Goal: Task Accomplishment & Management: Manage account settings

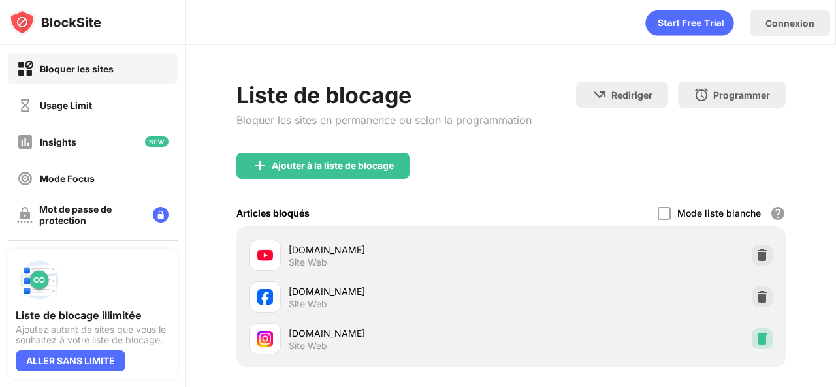
click at [754, 346] on div at bounding box center [762, 339] width 21 height 21
click at [756, 341] on img at bounding box center [762, 339] width 13 height 13
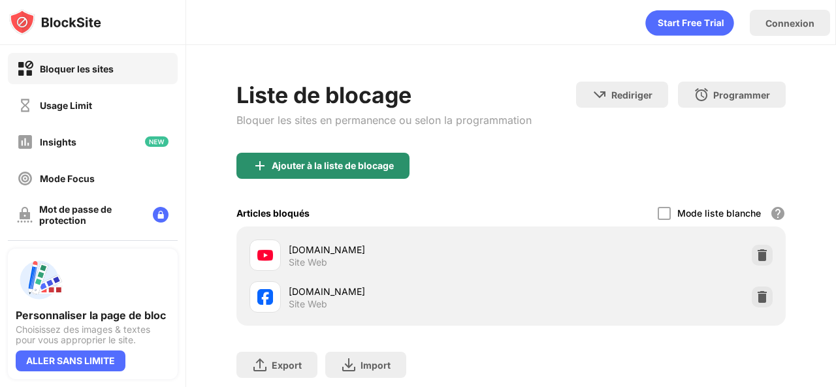
click at [333, 169] on div "Ajouter à la liste de blocage" at bounding box center [333, 166] width 122 height 10
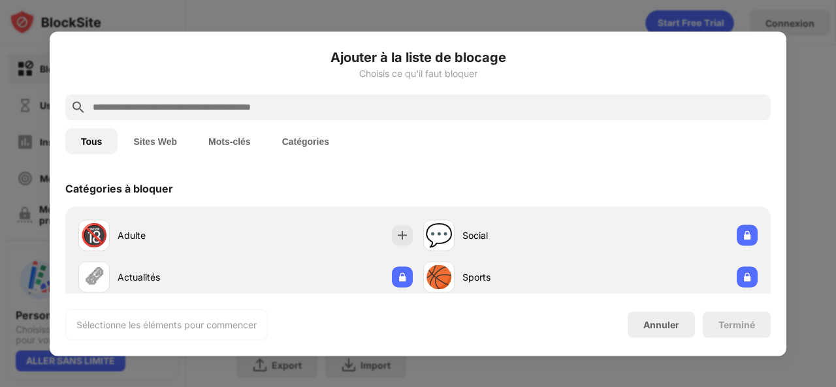
click at [167, 131] on button "Sites Web" at bounding box center [155, 141] width 75 height 26
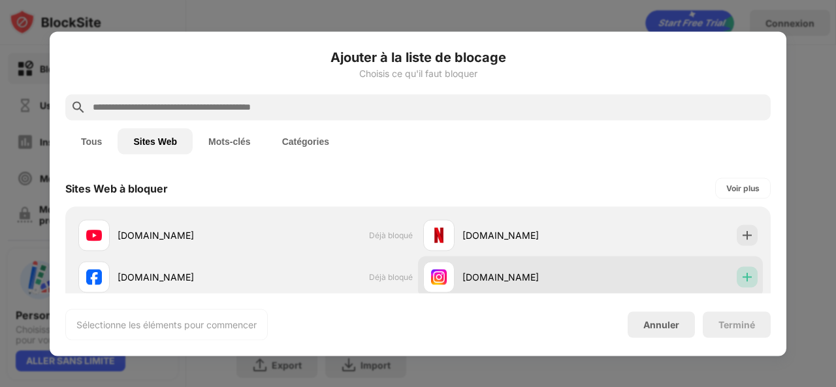
click at [742, 283] on img at bounding box center [747, 276] width 13 height 13
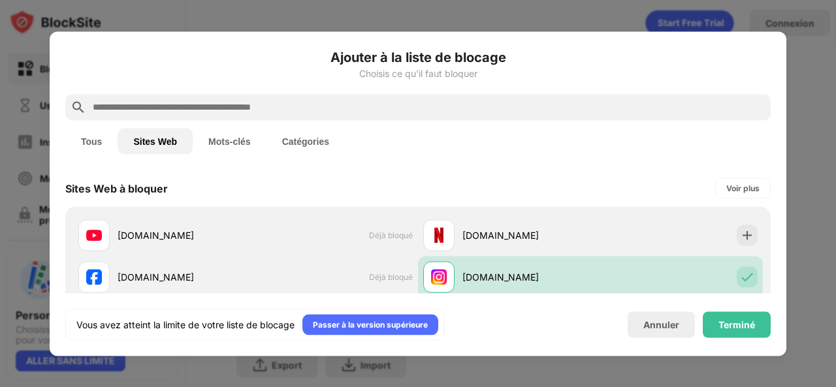
click at [729, 308] on div "Ajouter à la liste de blocage Choisis ce qu'il faut bloquer Tous Sites Web Mots…" at bounding box center [418, 193] width 706 height 293
click at [729, 318] on div "Terminé" at bounding box center [737, 325] width 68 height 26
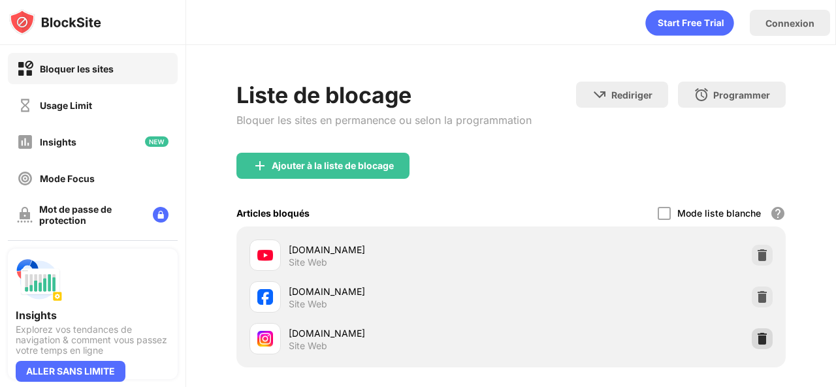
click at [756, 338] on img at bounding box center [762, 339] width 13 height 13
